Goal: Book appointment/travel/reservation

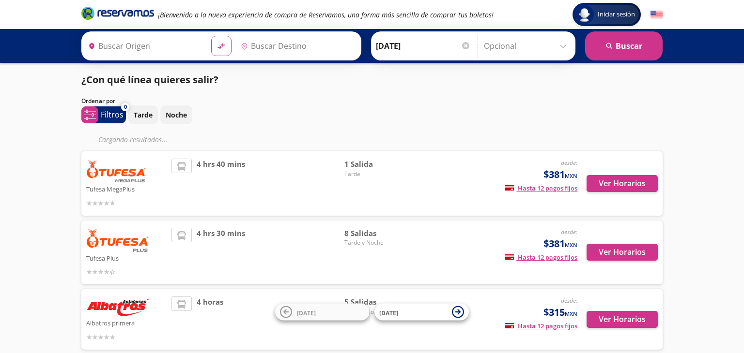
type input "[PERSON_NAME], [GEOGRAPHIC_DATA]"
type input "Nogales, [GEOGRAPHIC_DATA]"
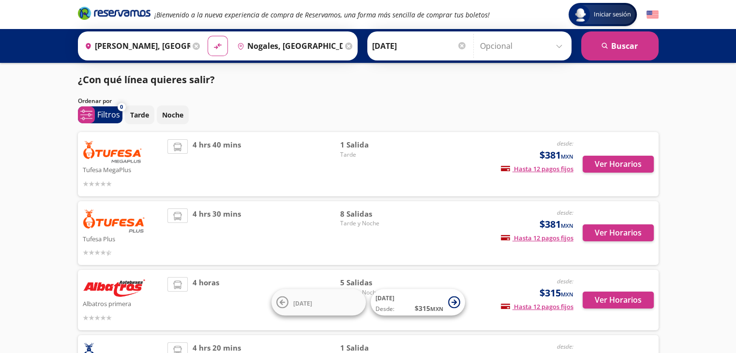
click at [260, 166] on div "4 hrs 40 mins" at bounding box center [253, 164] width 173 height 50
click at [607, 161] on button "Ver Horarios" at bounding box center [618, 164] width 71 height 17
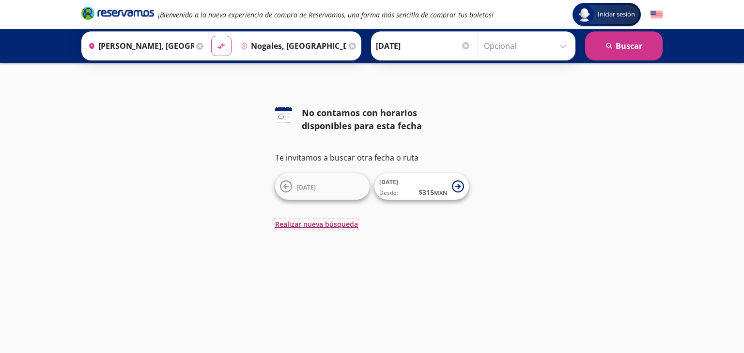
click at [306, 224] on button "Realizar nueva búsqueda" at bounding box center [316, 224] width 83 height 10
